Goal: Task Accomplishment & Management: Manage account settings

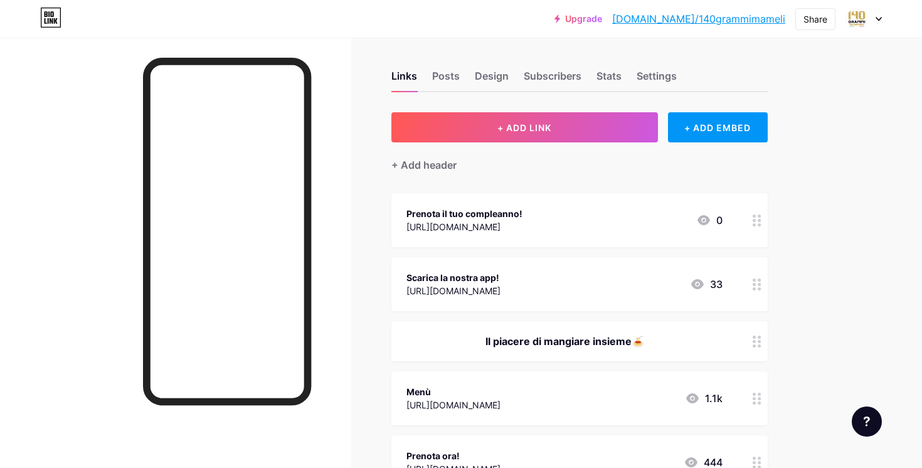
scroll to position [3, 0]
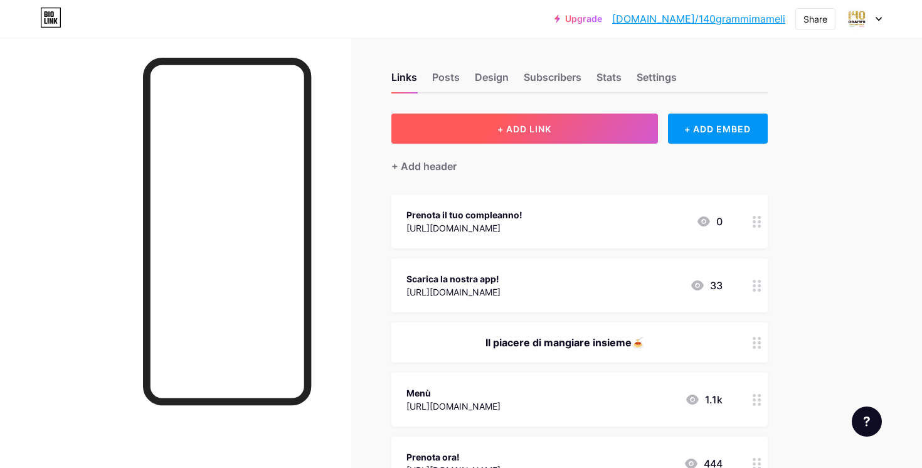
click at [517, 130] on span "+ ADD LINK" at bounding box center [524, 129] width 54 height 11
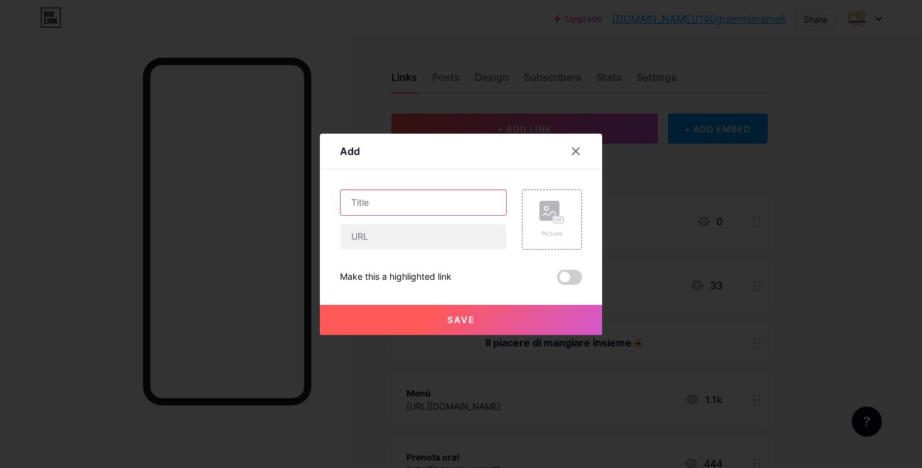
click at [441, 204] on input "text" at bounding box center [423, 202] width 166 height 25
click at [572, 148] on icon at bounding box center [575, 150] width 7 height 7
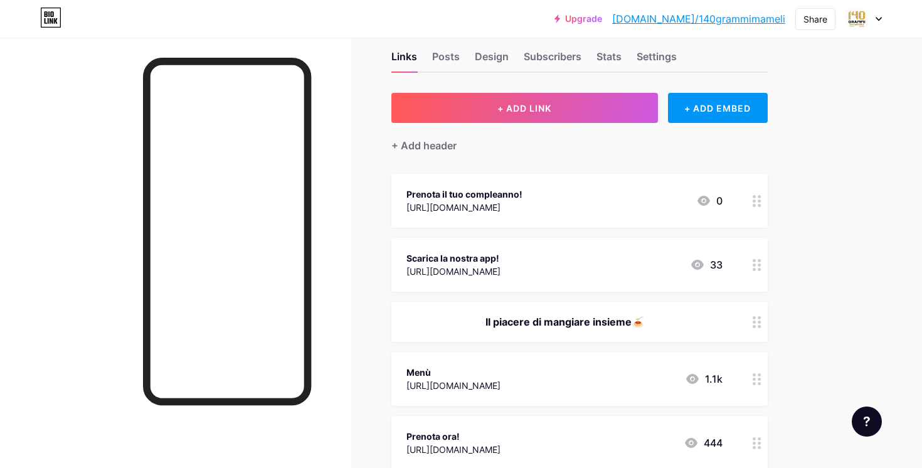
scroll to position [25, 0]
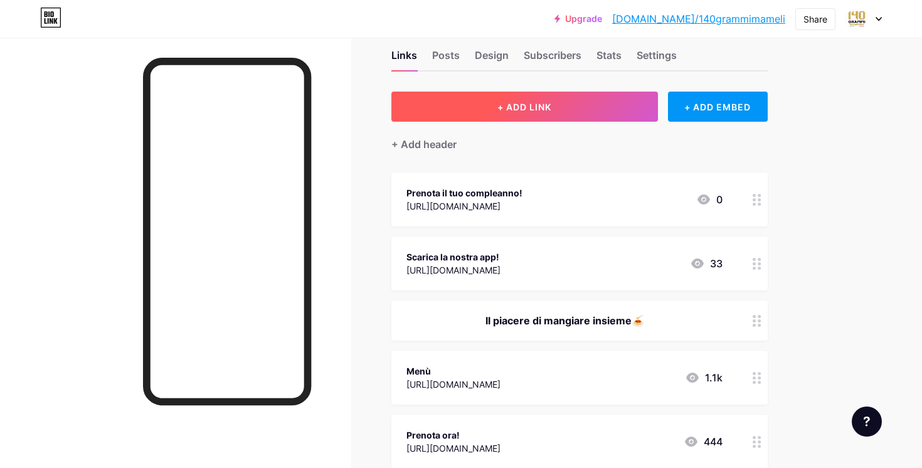
click at [523, 111] on span "+ ADD LINK" at bounding box center [524, 107] width 54 height 11
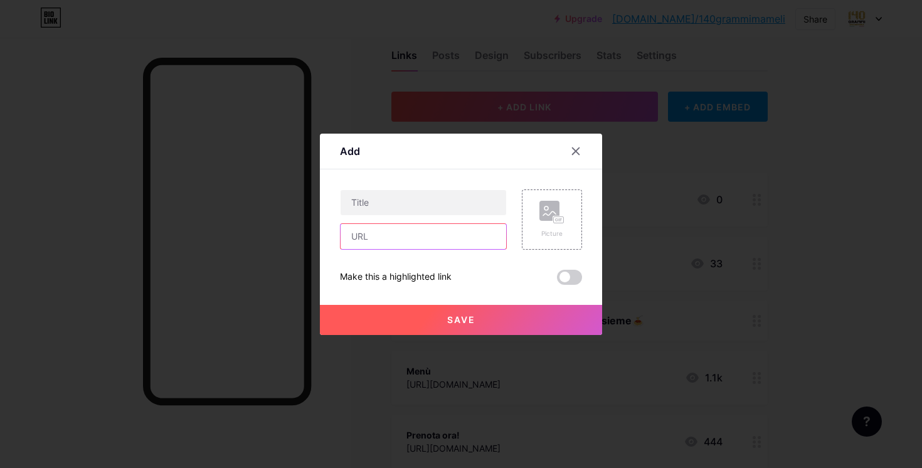
click at [397, 231] on input "text" at bounding box center [423, 236] width 166 height 25
paste input "[URL][DOMAIN_NAME]"
type input "[URL][DOMAIN_NAME]"
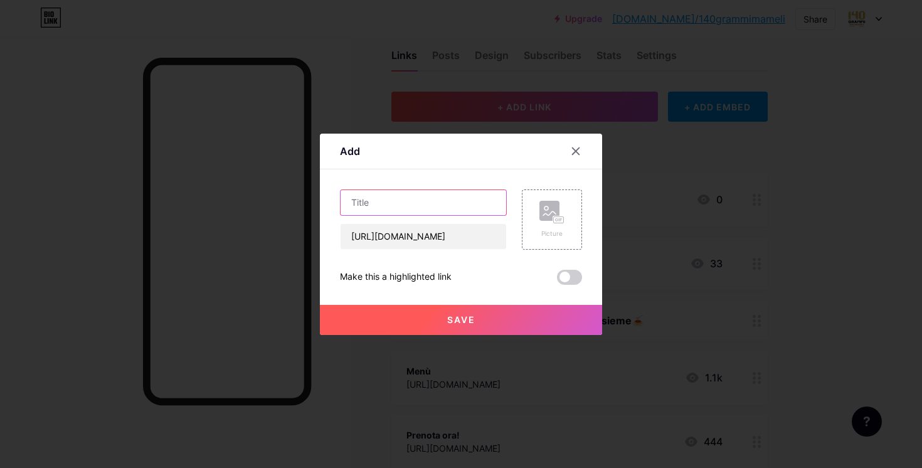
click at [406, 193] on input "text" at bounding box center [423, 202] width 166 height 25
type input "Ordine Anticipato "Priority""
click at [477, 318] on button "Save" at bounding box center [461, 320] width 282 height 30
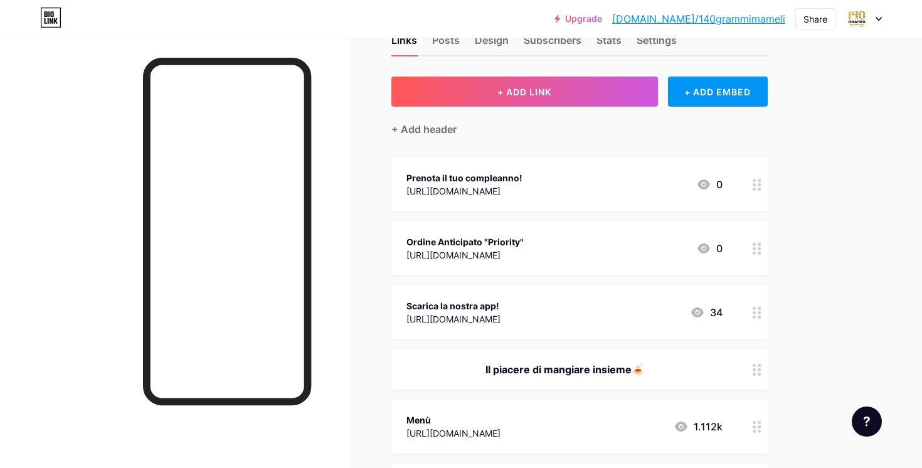
scroll to position [34, 0]
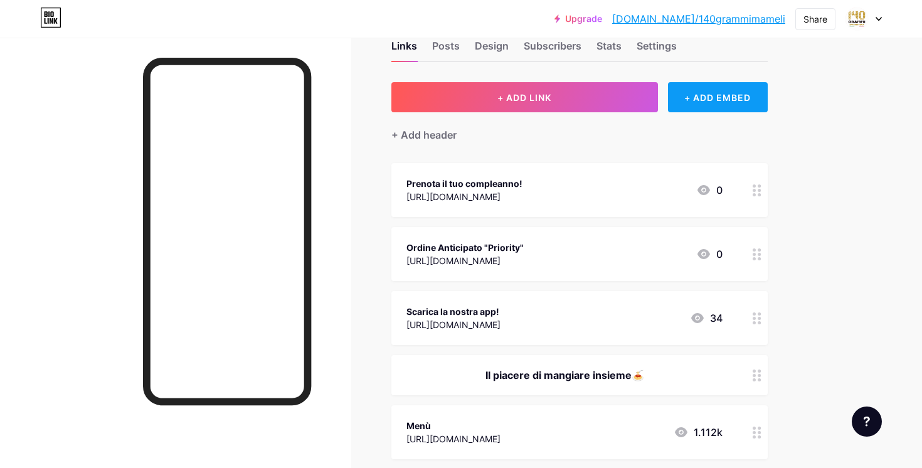
click at [714, 97] on div "+ ADD EMBED" at bounding box center [718, 97] width 100 height 30
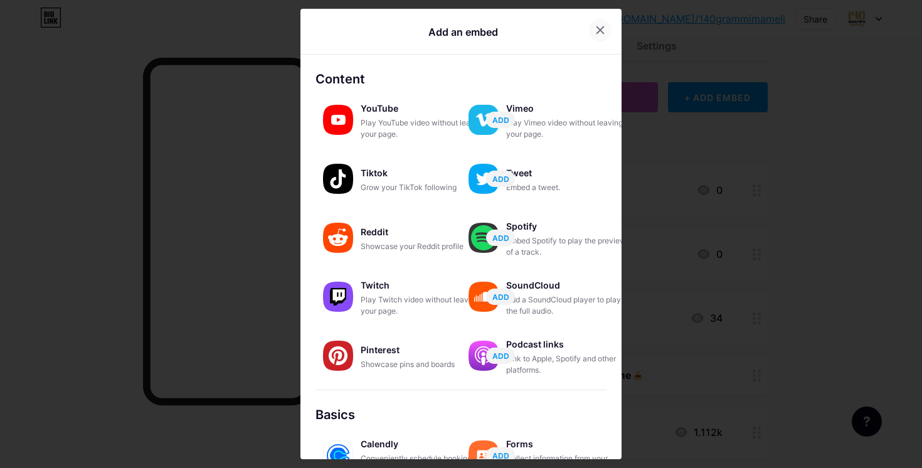
click at [592, 23] on div at bounding box center [600, 30] width 23 height 23
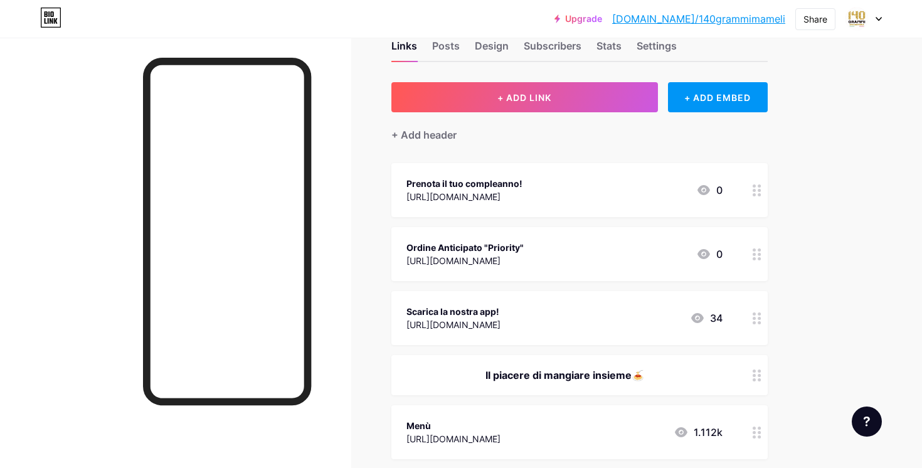
scroll to position [0, 0]
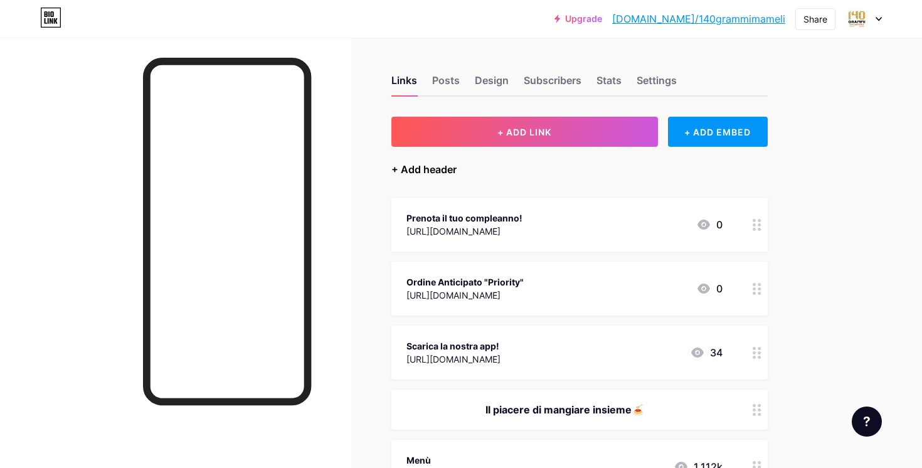
click at [423, 168] on div "+ Add header" at bounding box center [423, 169] width 65 height 15
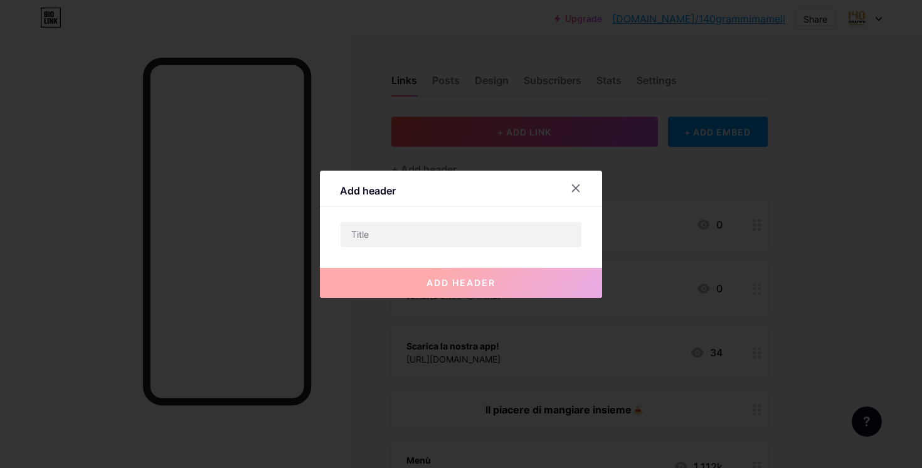
click at [436, 220] on div "Add header add header" at bounding box center [461, 234] width 282 height 127
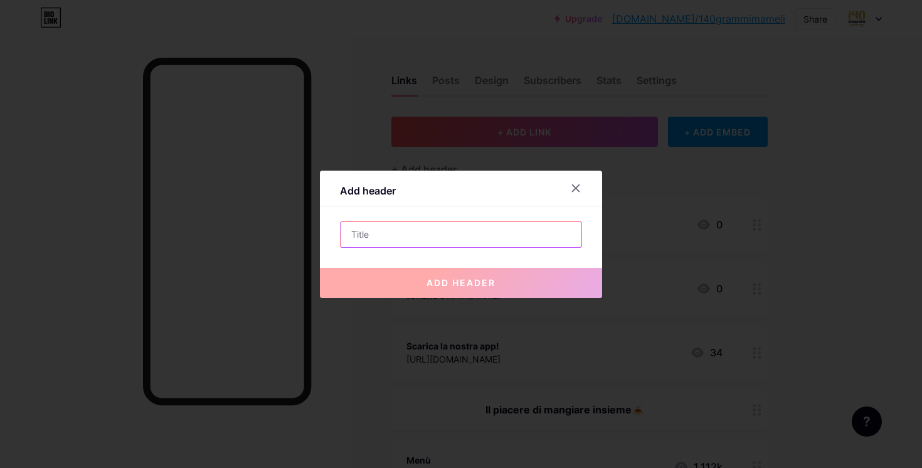
click at [434, 226] on input "text" at bounding box center [460, 234] width 241 height 25
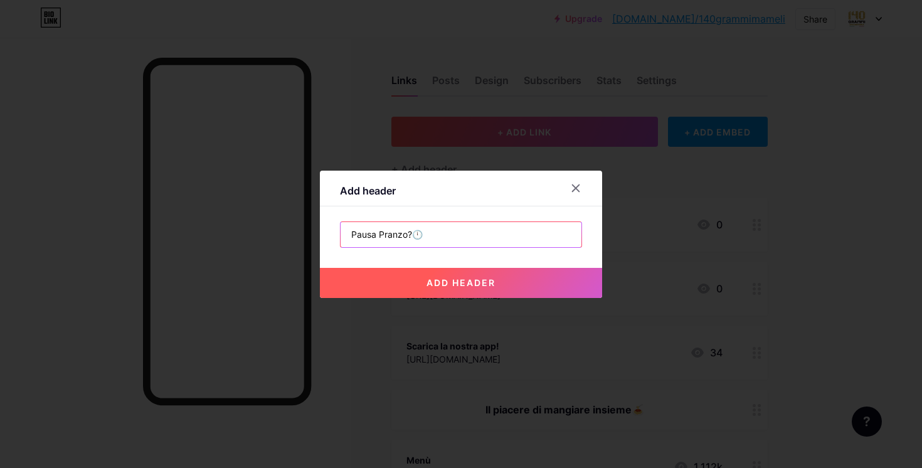
click at [414, 237] on input "Pausa Pranzo?🕛" at bounding box center [460, 234] width 241 height 25
type input "Pausa Pranzo? 🕛"
click at [432, 277] on span "add header" at bounding box center [460, 282] width 69 height 11
